Goal: Transaction & Acquisition: Book appointment/travel/reservation

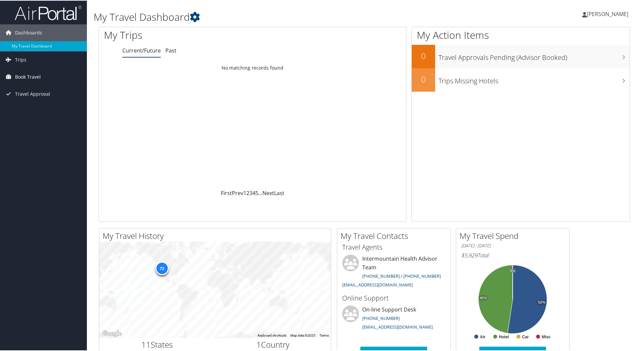
click at [32, 77] on span "Book Travel" at bounding box center [28, 76] width 26 height 17
click at [32, 89] on link "Agent Booking Request" at bounding box center [43, 90] width 87 height 10
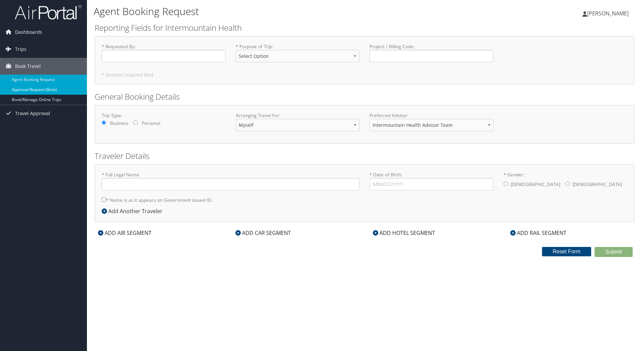
type input "Ryan Michael Kennedy"
click at [22, 96] on link "Book/Manage Online Trips" at bounding box center [43, 100] width 87 height 10
